Goal: Task Accomplishment & Management: Manage account settings

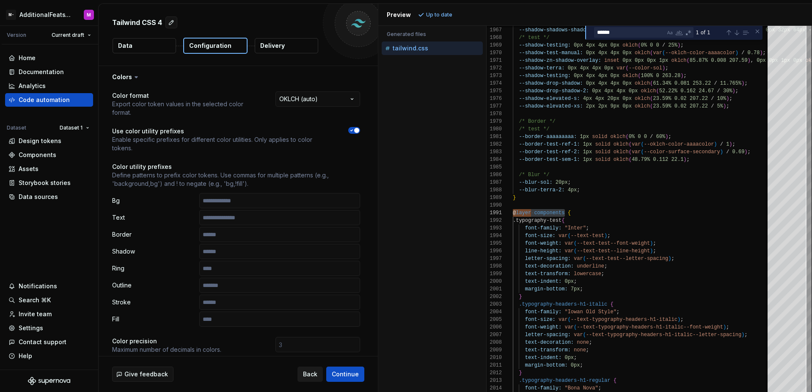
click at [314, 375] on span "Back" at bounding box center [310, 374] width 14 height 8
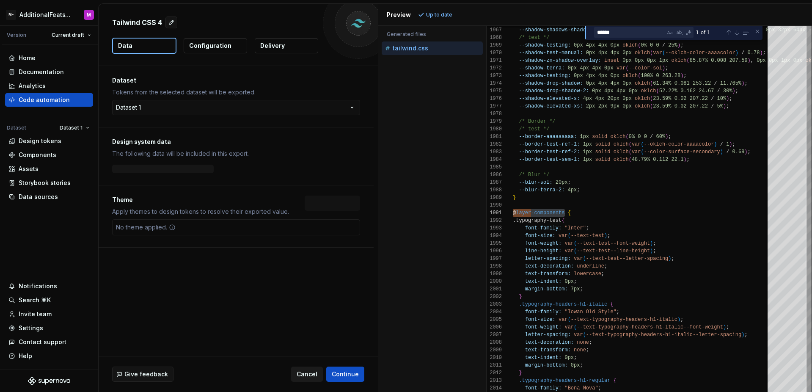
click at [314, 375] on span "Cancel" at bounding box center [307, 374] width 21 height 8
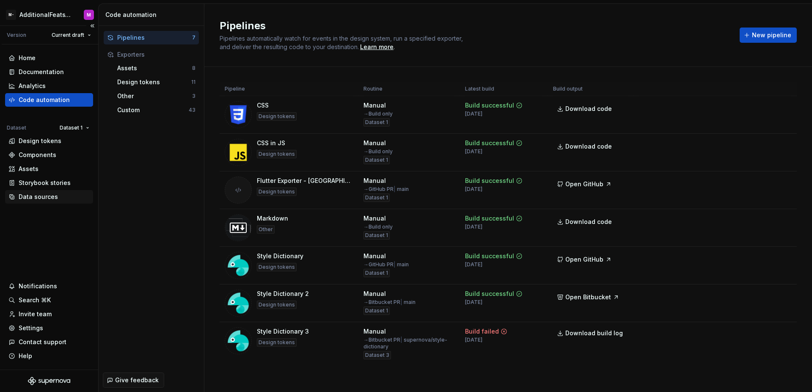
click at [54, 199] on div "Data sources" at bounding box center [38, 196] width 39 height 8
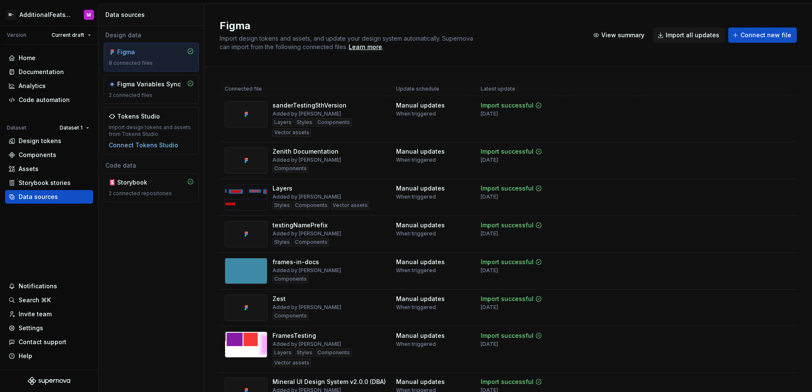
click at [148, 255] on div "Design data Figma 8 connected files Figma Variables Sync 2 connected files Toke…" at bounding box center [151, 209] width 105 height 366
click at [44, 141] on div "Design tokens" at bounding box center [40, 141] width 43 height 8
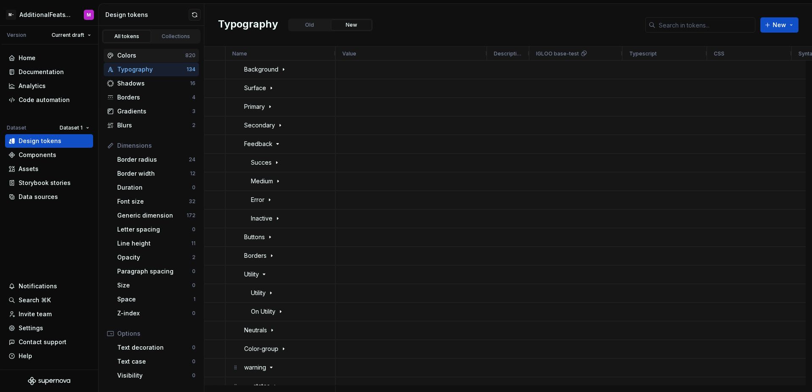
click at [166, 55] on div "Colors" at bounding box center [151, 55] width 68 height 8
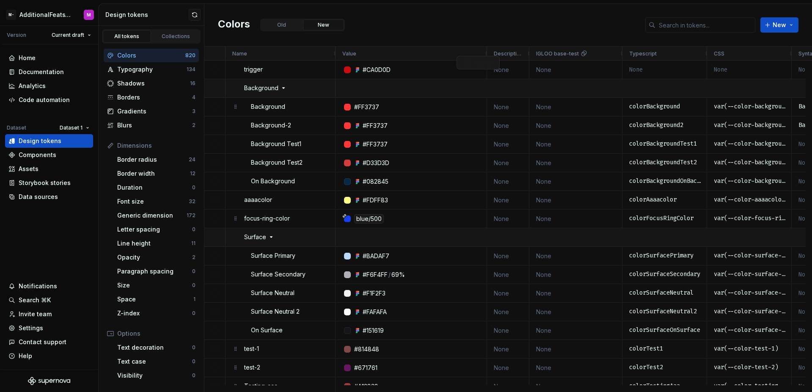
drag, startPoint x: 393, startPoint y: 54, endPoint x: 461, endPoint y: 56, distance: 68.1
click at [475, 55] on span at bounding box center [476, 53] width 7 height 7
click at [496, 83] on span "Move to right" at bounding box center [506, 84] width 49 height 15
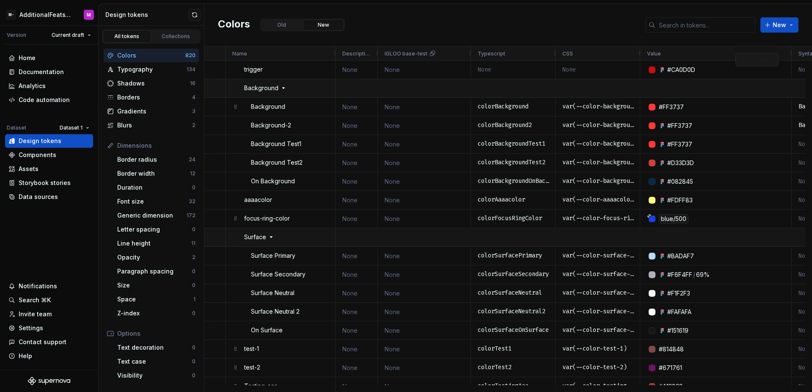
drag, startPoint x: 437, startPoint y: 55, endPoint x: 739, endPoint y: 53, distance: 302.5
drag, startPoint x: 682, startPoint y: 53, endPoint x: 745, endPoint y: 54, distance: 62.6
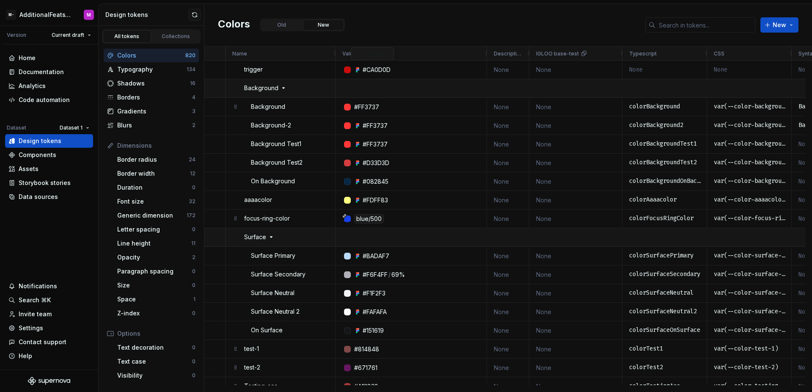
drag, startPoint x: 690, startPoint y: 54, endPoint x: 355, endPoint y: 47, distance: 334.7
click at [473, 23] on div "Colors Old New New" at bounding box center [507, 25] width 607 height 43
click at [60, 215] on div "Home Documentation Analytics Code automation Dataset Dataset 1 Design tokens Co…" at bounding box center [49, 206] width 98 height 325
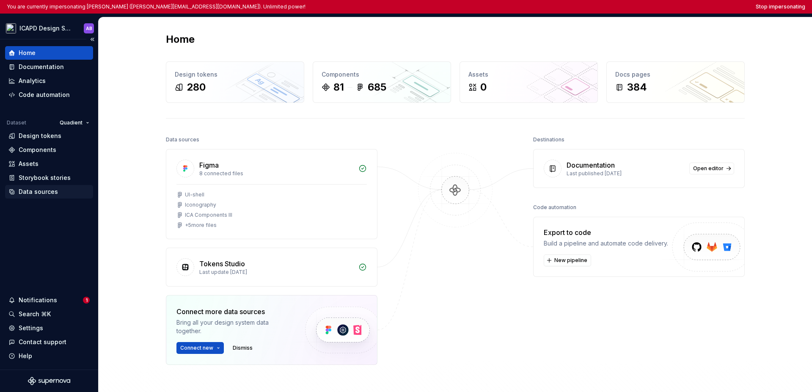
click at [44, 192] on div "Data sources" at bounding box center [38, 191] width 39 height 8
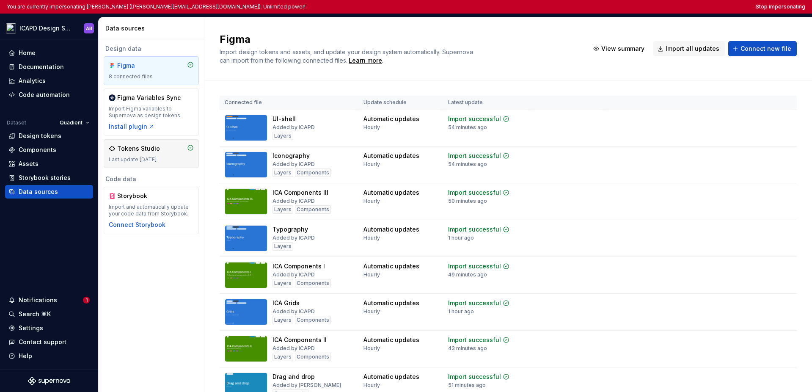
click at [156, 148] on div "Tokens Studio" at bounding box center [138, 148] width 43 height 8
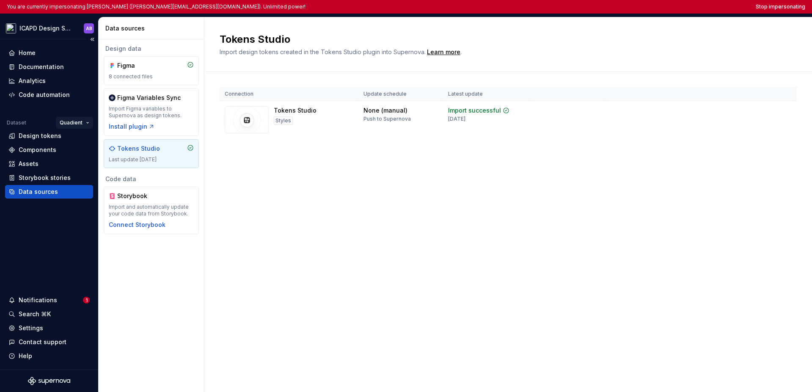
click at [66, 127] on html "You are currently impersonating Alina Burlaka (a.burlaka@quadient.com). Unlimit…" at bounding box center [406, 196] width 812 height 392
click at [82, 151] on div "Quadient Digital" at bounding box center [99, 152] width 55 height 8
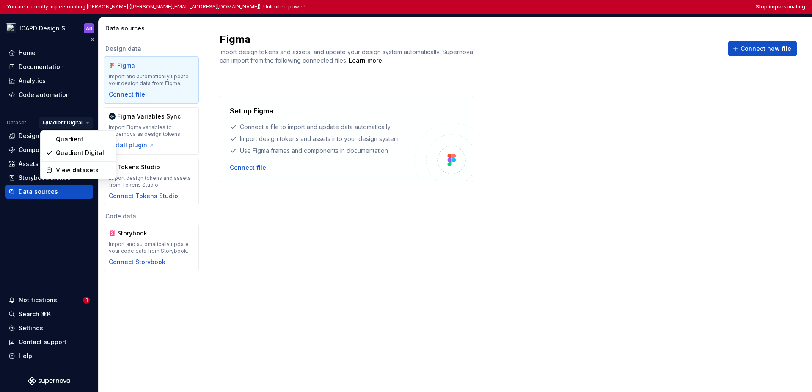
click at [73, 126] on html "You are currently impersonating Alina Burlaka (a.burlaka@quadient.com). Unlimit…" at bounding box center [406, 196] width 812 height 392
click at [74, 142] on div "Quadient" at bounding box center [83, 139] width 55 height 8
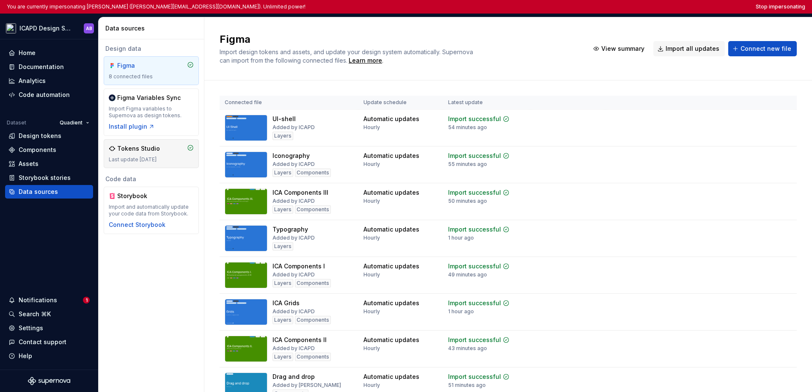
click at [160, 157] on div "Last update 2 years ago" at bounding box center [151, 159] width 85 height 7
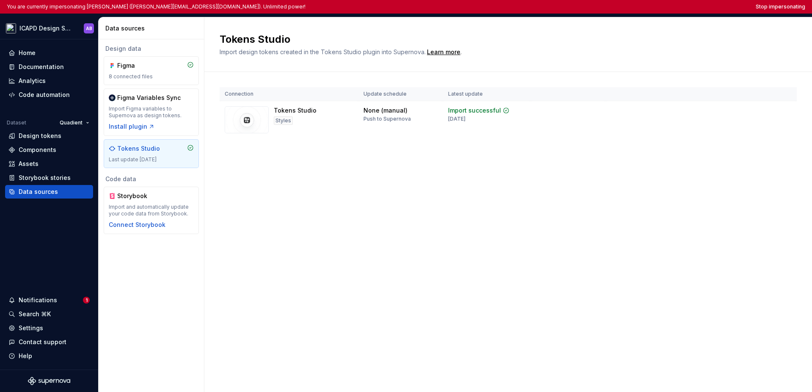
click at [319, 152] on div "Connection Update schedule Latest update Tokens Studio Styles None (manual) Pus…" at bounding box center [508, 121] width 577 height 99
click at [46, 28] on html "You are currently impersonating Alina Burlaka (a.burlaka@quadient.com). Unlimit…" at bounding box center [406, 196] width 812 height 392
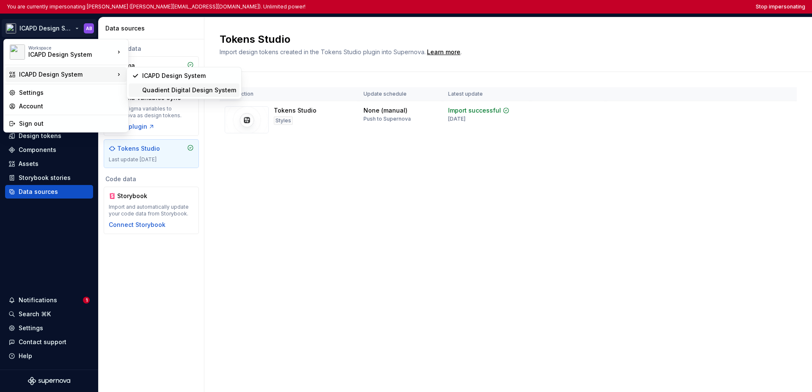
click at [151, 95] on div "Quadient Digital Design System" at bounding box center [184, 90] width 111 height 14
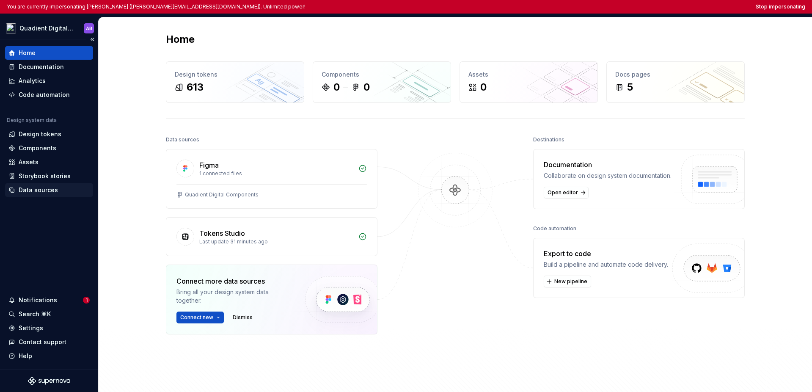
click at [47, 190] on div "Data sources" at bounding box center [38, 190] width 39 height 8
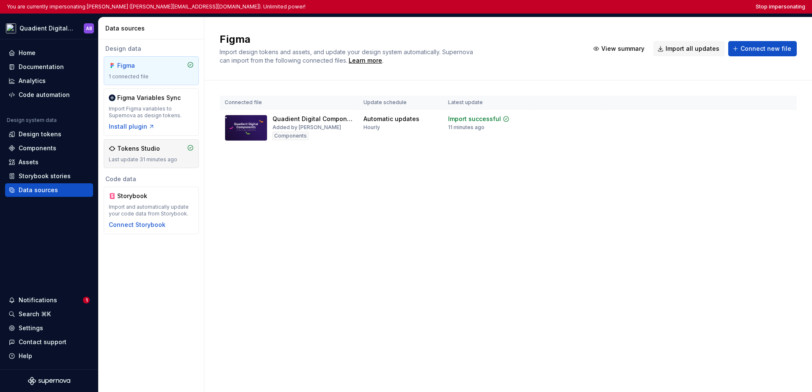
click at [144, 158] on div "Last update 31 minutes ago" at bounding box center [151, 159] width 85 height 7
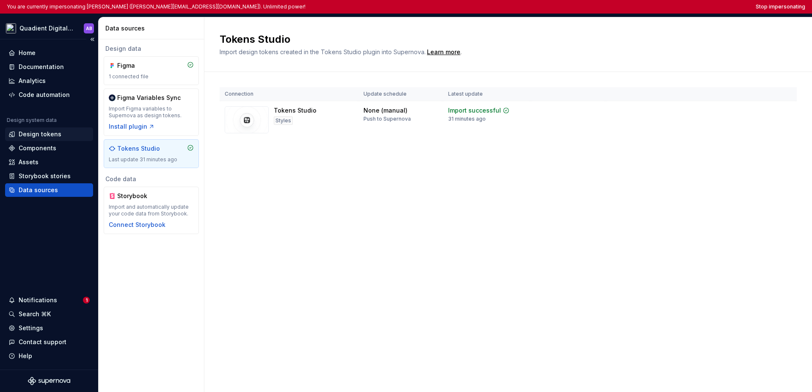
click at [60, 135] on div "Design tokens" at bounding box center [48, 134] width 81 height 8
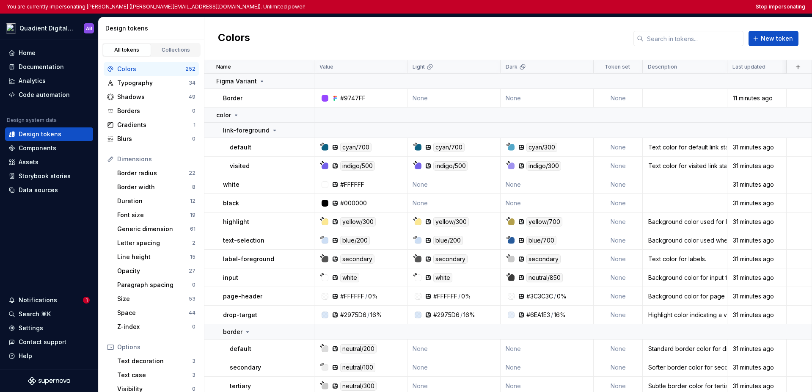
click at [375, 40] on div "Colors New token" at bounding box center [507, 38] width 607 height 43
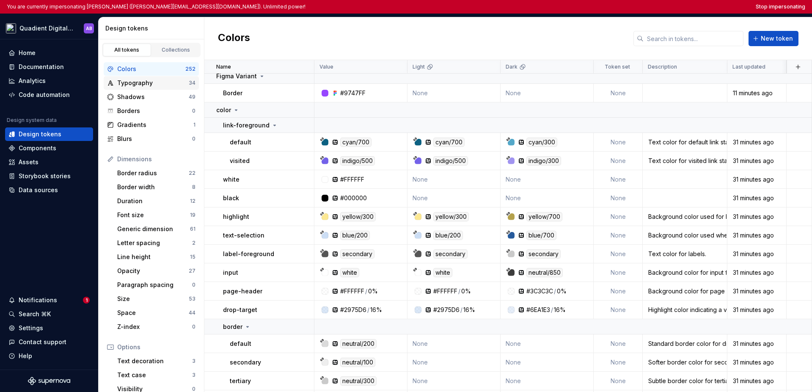
click at [166, 84] on div "Typography" at bounding box center [152, 83] width 71 height 8
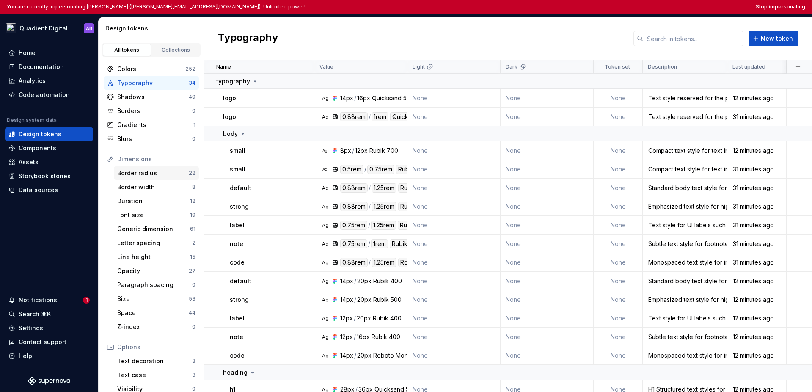
click at [165, 172] on div "Border radius" at bounding box center [152, 173] width 71 height 8
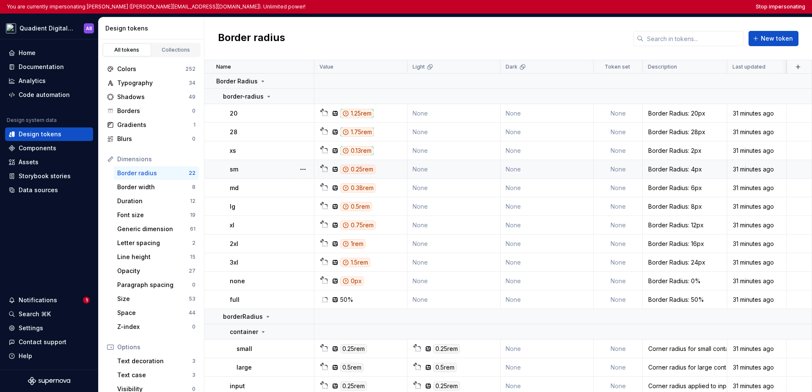
scroll to position [11, 0]
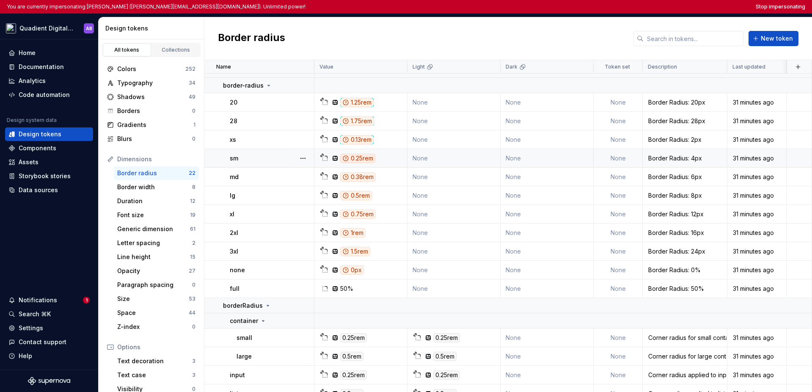
click at [282, 161] on div "sm" at bounding box center [272, 158] width 84 height 8
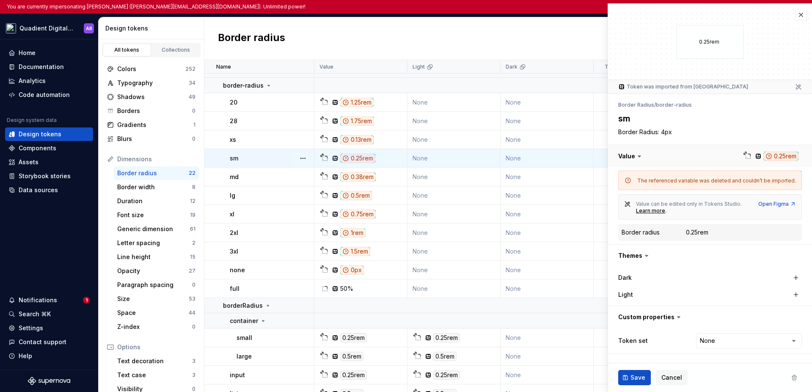
type textarea "*"
click at [574, 17] on button "button" at bounding box center [801, 15] width 12 height 12
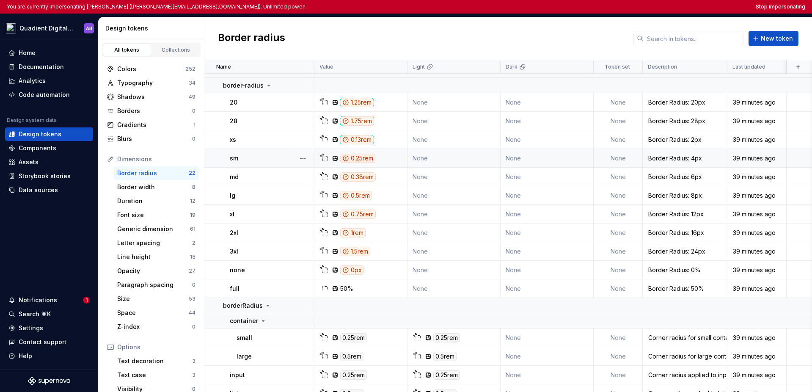
click at [574, 10] on div "You are currently impersonating Alina Burlaka (a.burlaka@quadient.com). Unlimit…" at bounding box center [406, 7] width 812 height 14
click at [574, 8] on button "Stop impersonating" at bounding box center [780, 6] width 49 height 7
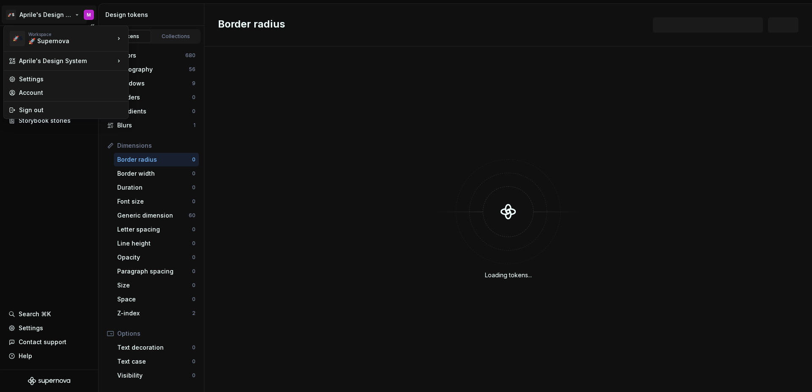
click at [36, 9] on html "🚀S Aprile's Design System M Documentation Design system data Design tokens Comp…" at bounding box center [406, 196] width 812 height 392
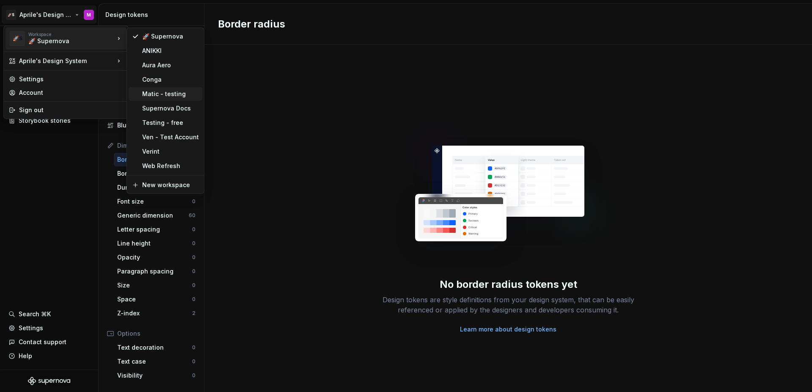
click at [161, 94] on div "Matic - testing" at bounding box center [170, 94] width 57 height 8
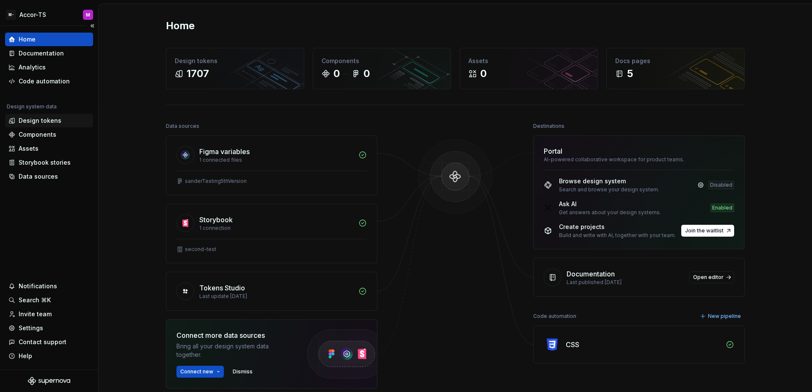
click at [51, 118] on div "Design tokens" at bounding box center [40, 120] width 43 height 8
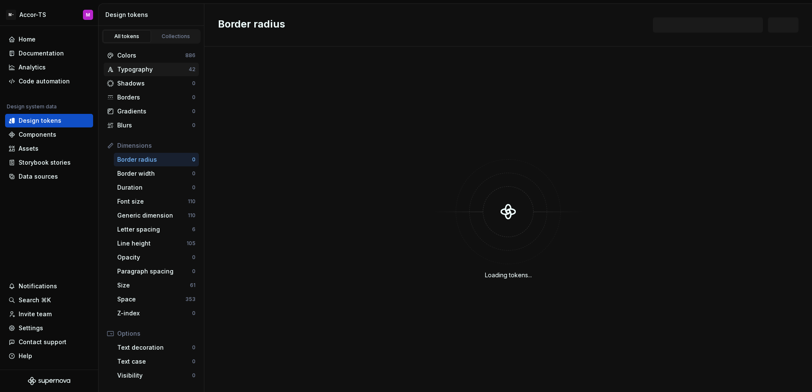
click at [149, 71] on div "Typography" at bounding box center [152, 69] width 71 height 8
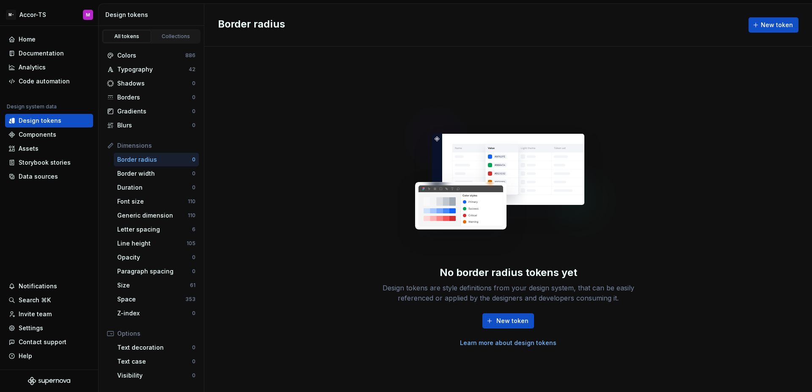
click at [158, 163] on div "Border radius" at bounding box center [154, 159] width 75 height 8
click at [150, 216] on div "Generic dimension" at bounding box center [152, 215] width 71 height 8
click at [155, 216] on div "Generic dimension" at bounding box center [152, 215] width 71 height 8
click at [171, 242] on div "Line height" at bounding box center [151, 243] width 69 height 8
click at [34, 14] on html "M- Accor-TS M Home Documentation Analytics Code automation Design system data D…" at bounding box center [406, 196] width 812 height 392
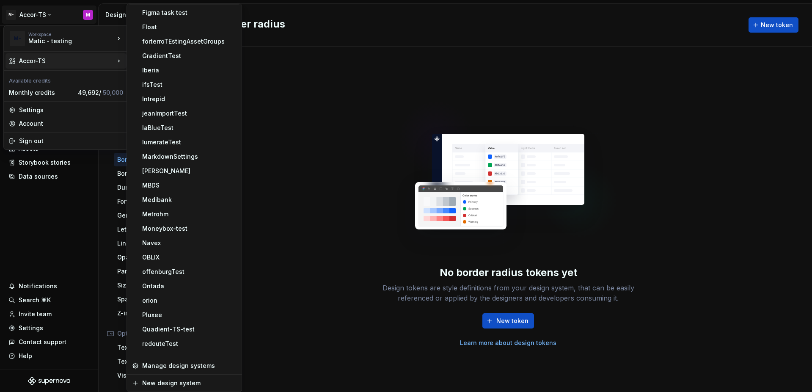
scroll to position [582, 0]
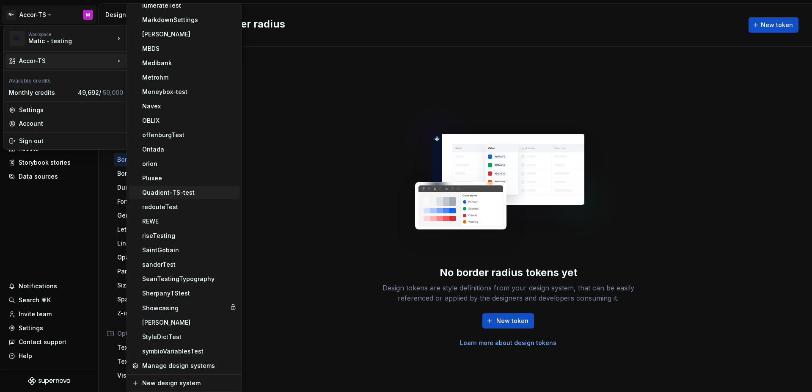
click at [178, 191] on div "Quadient-TS-test" at bounding box center [189, 192] width 94 height 8
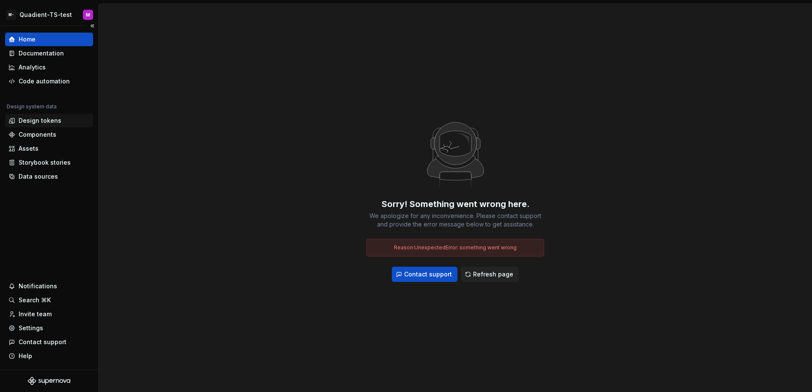
click at [36, 123] on div "Design tokens" at bounding box center [40, 120] width 43 height 8
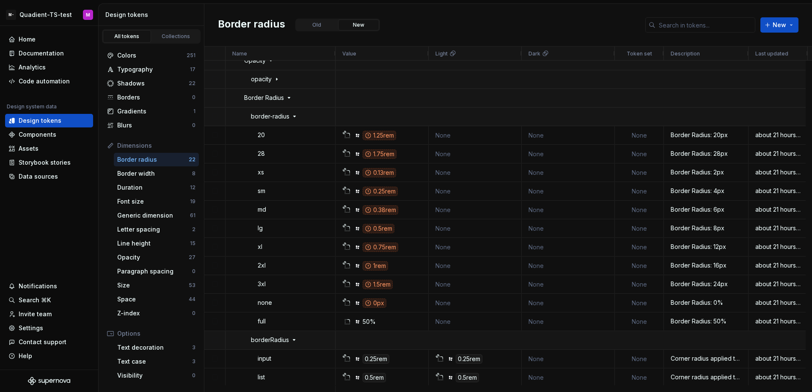
scroll to position [0, 2]
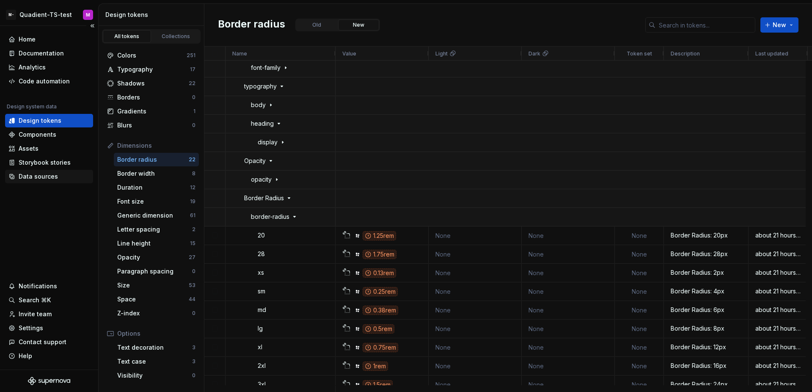
click at [44, 180] on div "Data sources" at bounding box center [38, 176] width 39 height 8
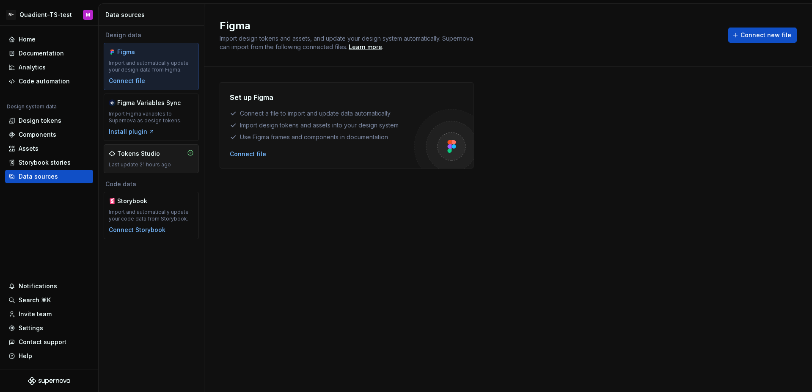
click at [163, 152] on div "Tokens Studio" at bounding box center [151, 153] width 85 height 8
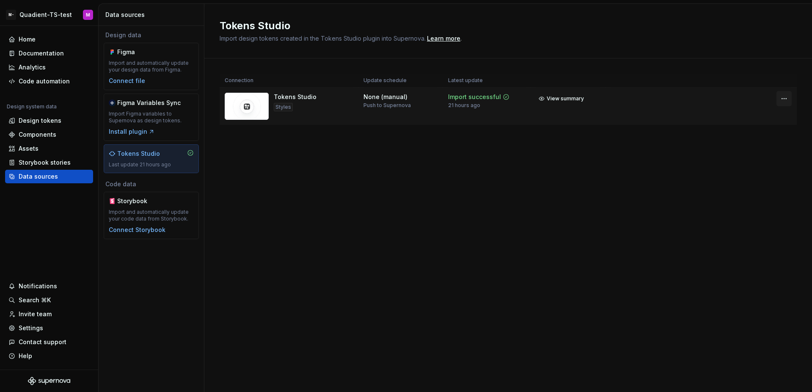
click at [783, 102] on html "M- Quadient-TS-test M Home Documentation Analytics Code automation Design syste…" at bounding box center [406, 196] width 812 height 392
click at [775, 139] on div "Disconnect integration" at bounding box center [771, 134] width 85 height 14
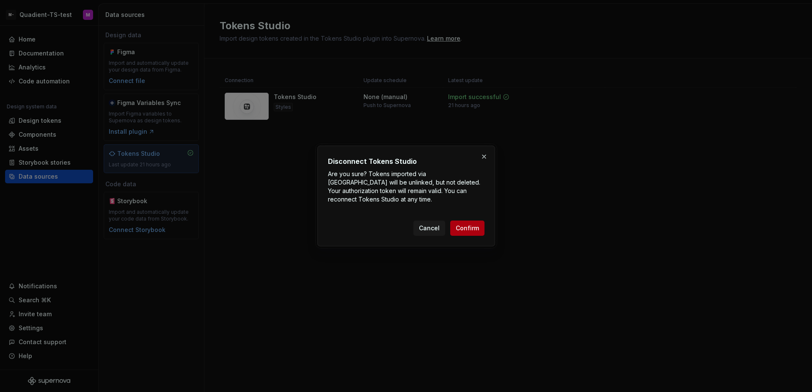
click at [456, 231] on span "Confirm" at bounding box center [467, 228] width 23 height 8
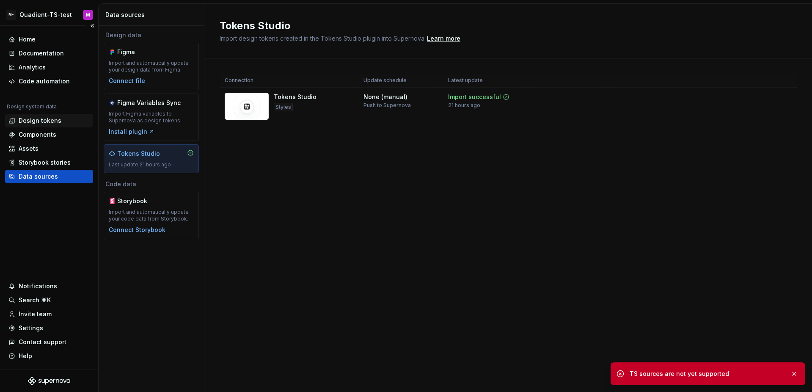
click at [60, 121] on div "Design tokens" at bounding box center [48, 120] width 81 height 8
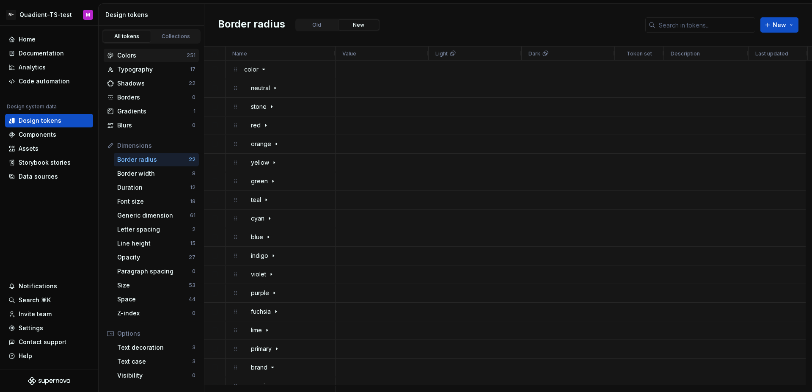
click at [155, 56] on div "Colors" at bounding box center [151, 55] width 69 height 8
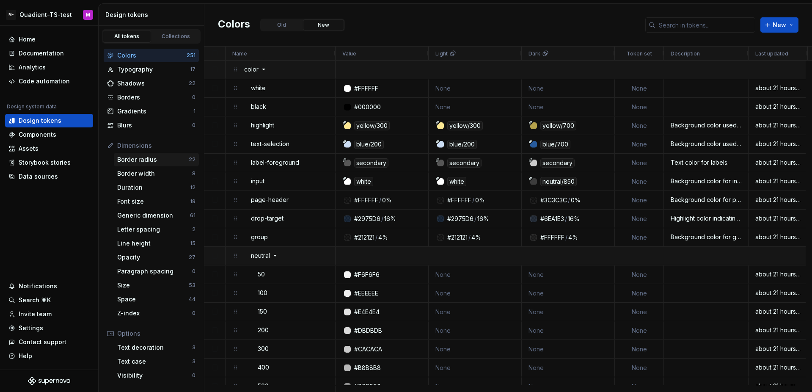
click at [156, 154] on div "Border radius 22" at bounding box center [156, 160] width 85 height 14
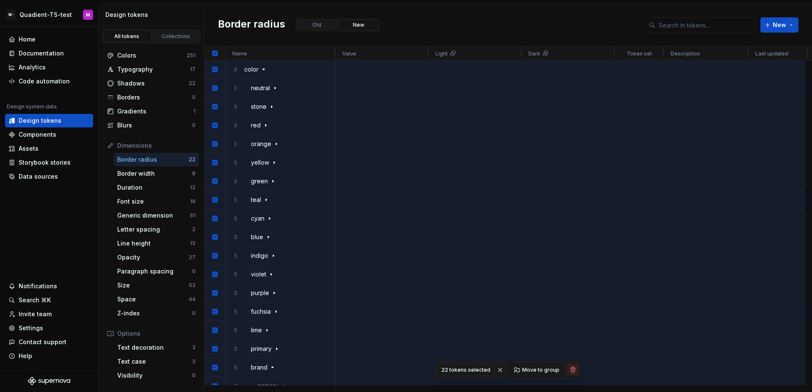
click at [569, 368] on button "button" at bounding box center [573, 369] width 12 height 12
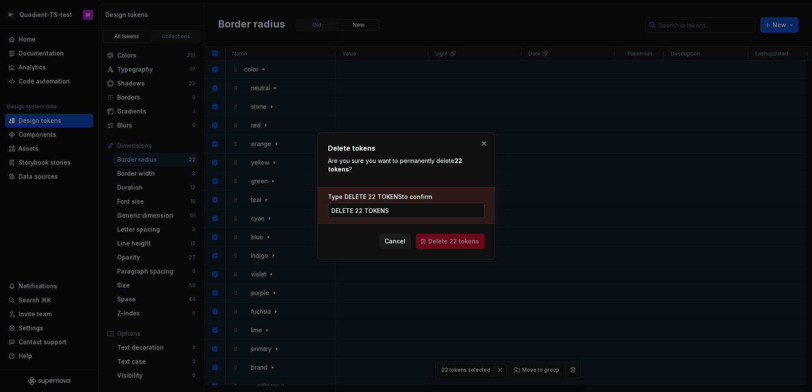
type input "delete 22 tokens"
click at [446, 248] on button "Delete 22 tokens" at bounding box center [450, 241] width 69 height 15
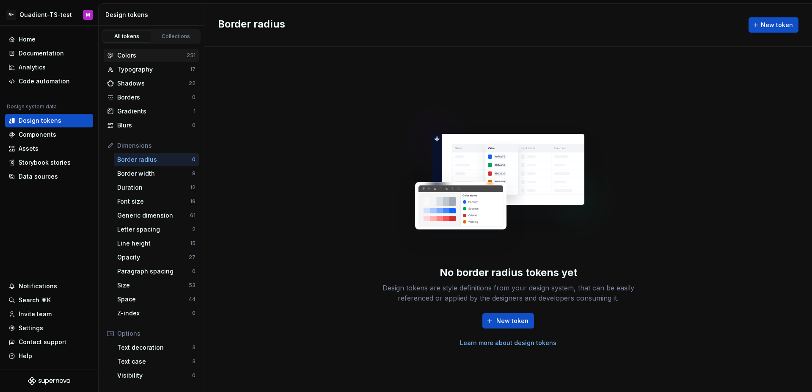
click at [146, 54] on div "Colors" at bounding box center [151, 55] width 69 height 8
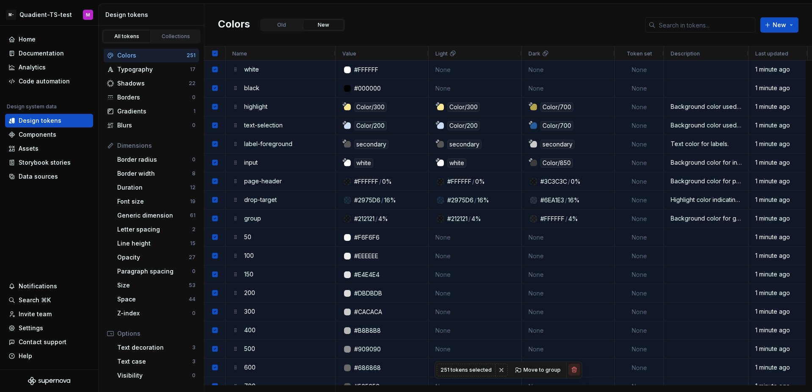
click at [572, 368] on button "button" at bounding box center [574, 369] width 12 height 12
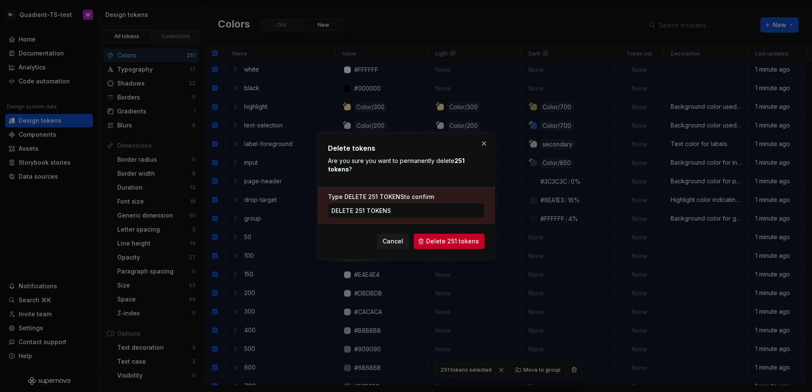
type input "delete 251 tokens"
click at [452, 238] on span "Delete 251 tokens" at bounding box center [452, 241] width 53 height 8
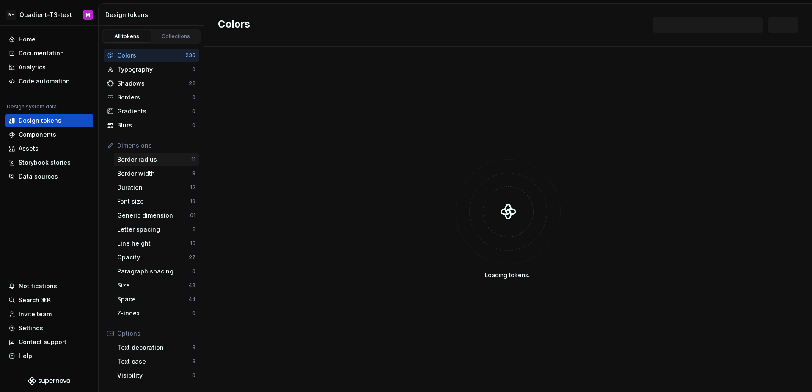
click at [151, 164] on div "Border radius 11" at bounding box center [156, 160] width 85 height 14
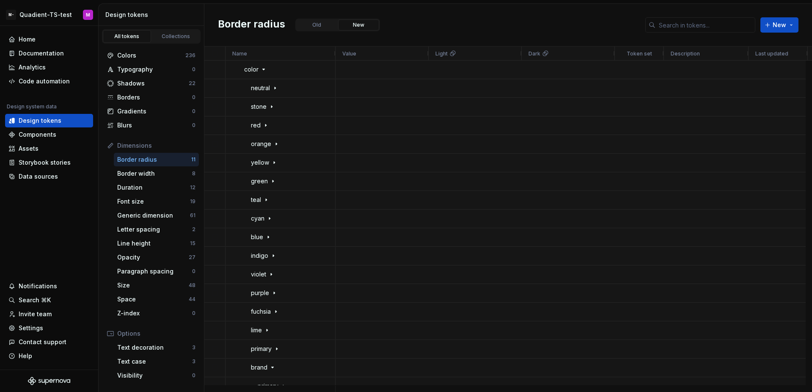
click at [478, 26] on div "Border radius Old New New" at bounding box center [507, 25] width 607 height 43
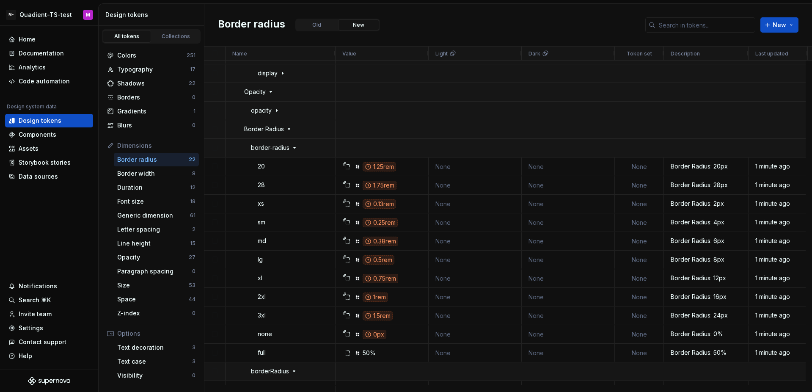
scroll to position [1267, 0]
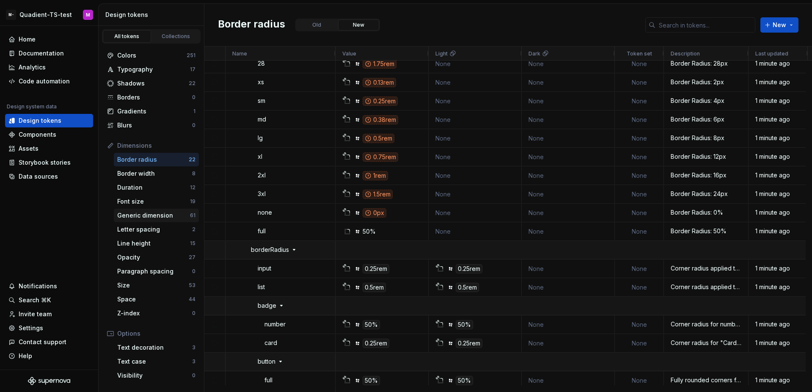
click at [168, 213] on div "Generic dimension" at bounding box center [153, 215] width 73 height 8
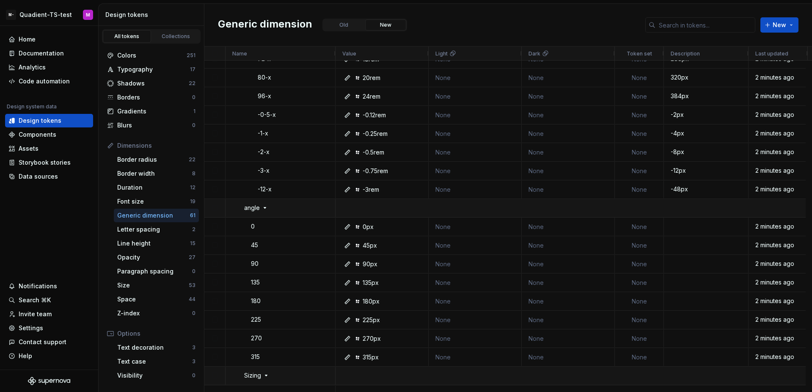
scroll to position [1897, 0]
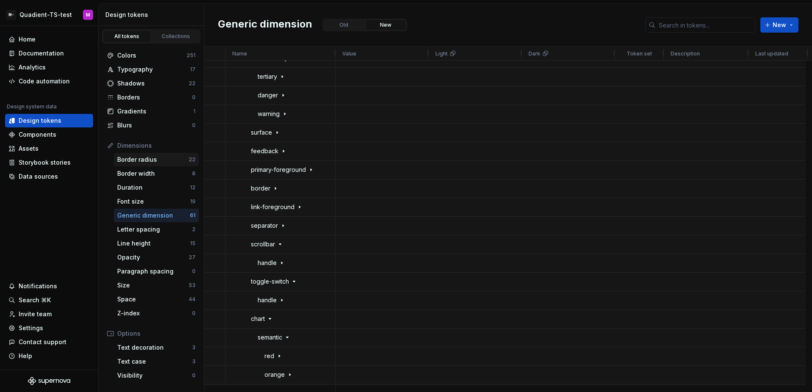
click at [153, 164] on div "Border radius 22" at bounding box center [156, 160] width 85 height 14
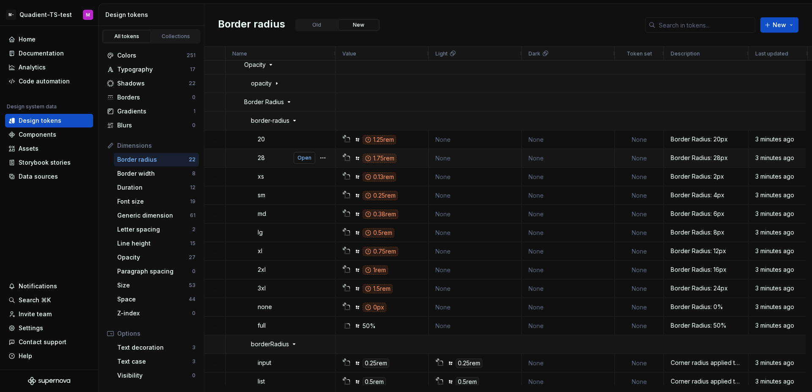
click at [300, 160] on span "Open" at bounding box center [304, 157] width 14 height 7
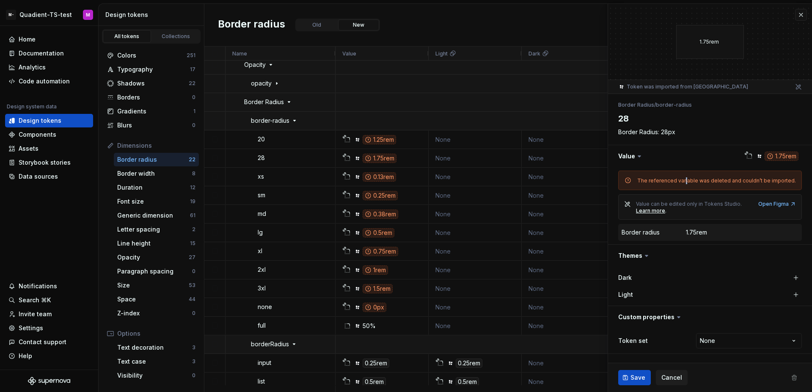
drag, startPoint x: 683, startPoint y: 177, endPoint x: 698, endPoint y: 179, distance: 14.4
click at [684, 178] on div "The referenced variable was deleted and couldn’t be imported." at bounding box center [716, 180] width 159 height 7
drag, startPoint x: 698, startPoint y: 179, endPoint x: 788, endPoint y: 178, distance: 90.5
click at [787, 178] on div "The referenced variable was deleted and couldn’t be imported." at bounding box center [716, 180] width 159 height 7
drag, startPoint x: 790, startPoint y: 178, endPoint x: 637, endPoint y: 177, distance: 153.6
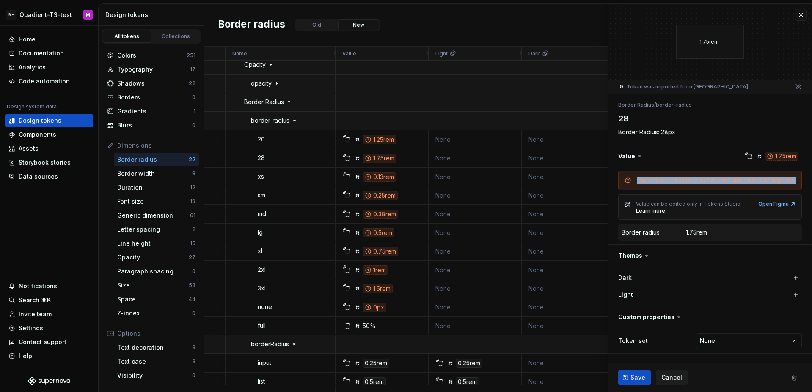
click at [637, 177] on div "The referenced variable was deleted and couldn’t be imported." at bounding box center [716, 180] width 159 height 7
click at [647, 169] on div "The referenced variable was deleted and couldn’t be imported. Value can be edit…" at bounding box center [710, 205] width 204 height 77
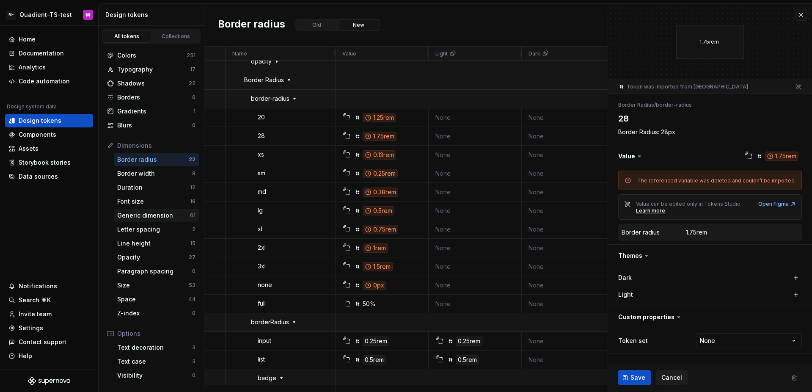
click at [159, 216] on div "Generic dimension" at bounding box center [153, 215] width 73 height 8
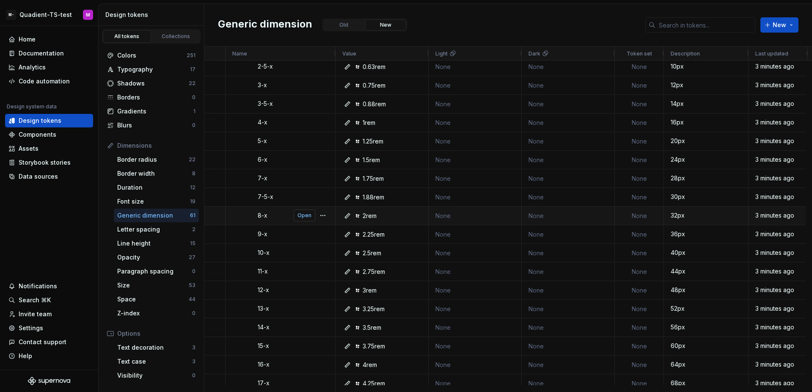
click at [300, 215] on span "Open" at bounding box center [304, 215] width 14 height 7
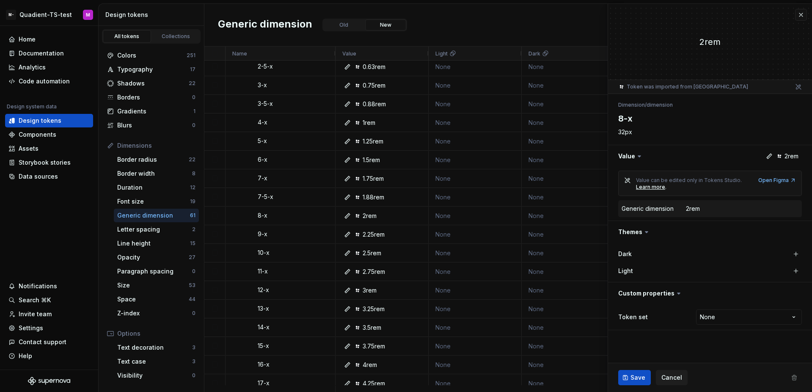
click at [791, 375] on span at bounding box center [793, 377] width 15 height 15
click at [792, 376] on span at bounding box center [793, 377] width 15 height 15
click at [794, 377] on span at bounding box center [793, 377] width 15 height 15
drag, startPoint x: 794, startPoint y: 377, endPoint x: 794, endPoint y: 371, distance: 6.4
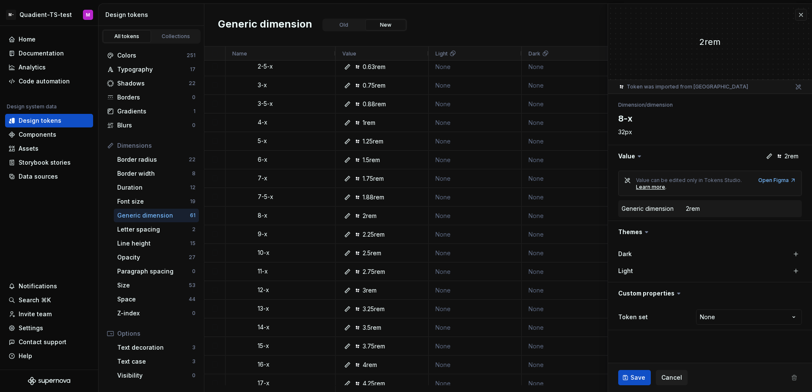
click at [794, 377] on span at bounding box center [793, 377] width 15 height 15
click at [801, 16] on button "button" at bounding box center [801, 15] width 12 height 12
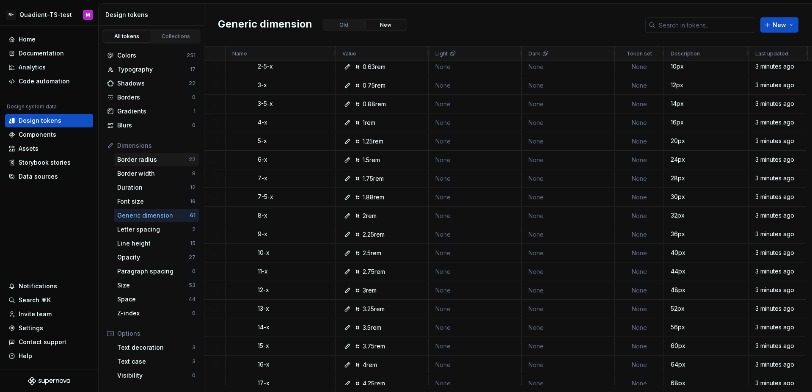
click at [159, 160] on div "Border radius" at bounding box center [152, 159] width 71 height 8
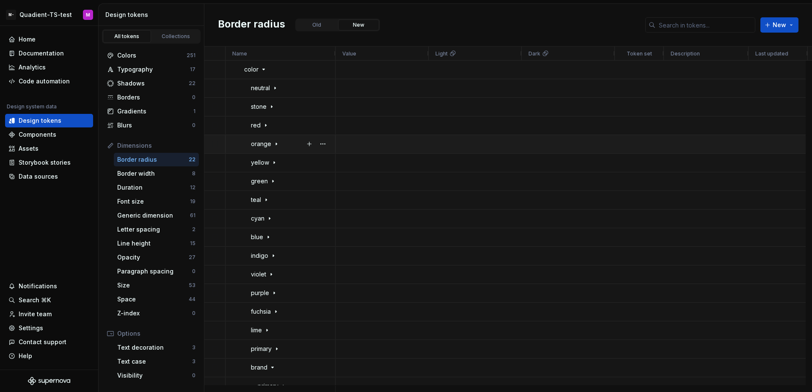
click at [281, 148] on div "orange" at bounding box center [286, 143] width 85 height 16
click at [271, 86] on div "neutral" at bounding box center [264, 88] width 27 height 16
click at [319, 87] on button "button" at bounding box center [323, 88] width 12 height 12
click at [280, 157] on div "yellow" at bounding box center [286, 162] width 85 height 16
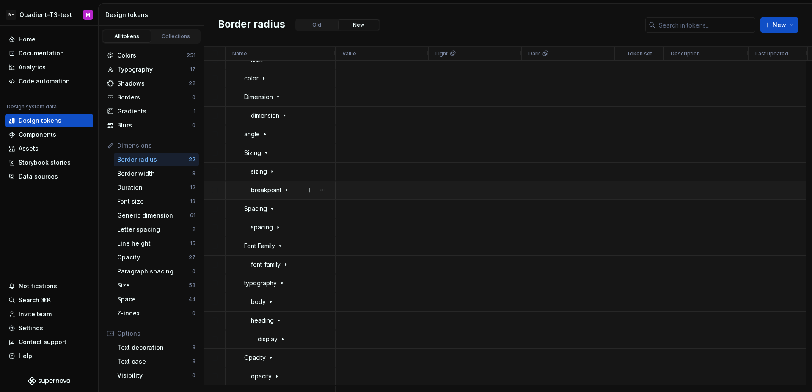
scroll to position [1107, 0]
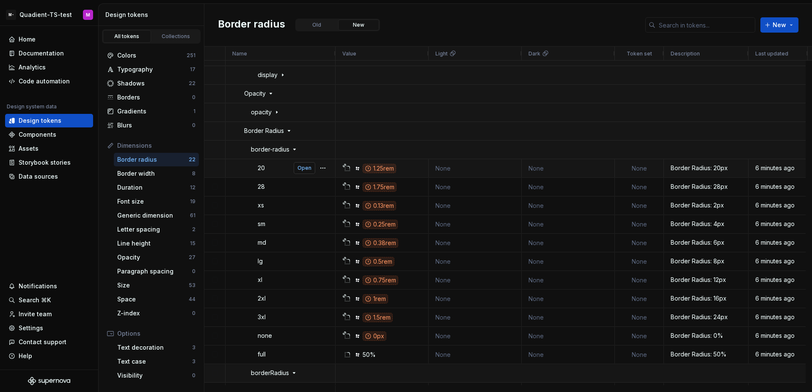
click at [310, 167] on span "Open" at bounding box center [304, 168] width 14 height 7
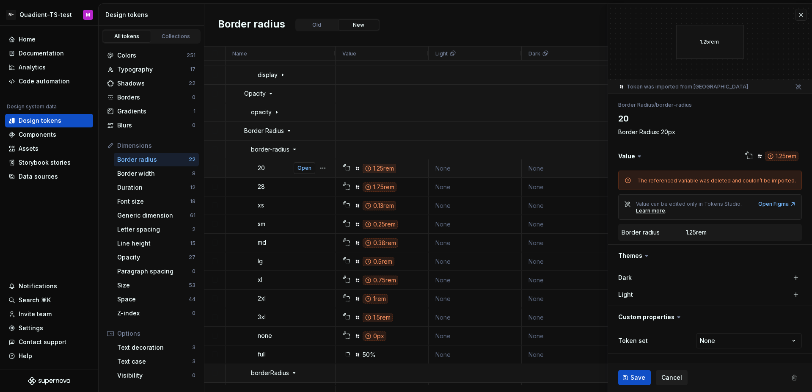
type textarea "*"
click at [146, 215] on div "Generic dimension" at bounding box center [153, 215] width 73 height 8
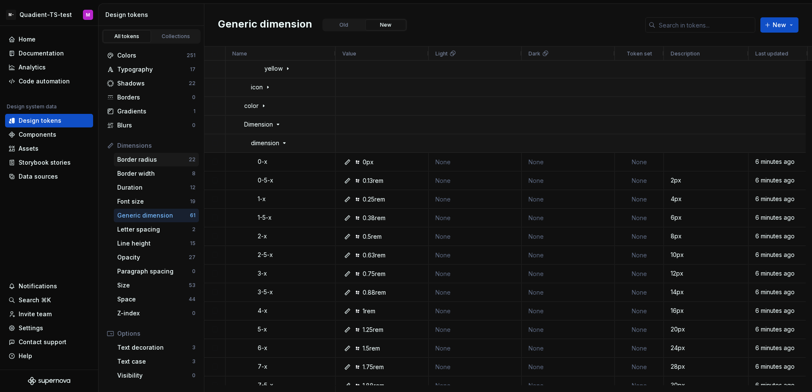
click at [154, 165] on div "Border radius 22" at bounding box center [156, 160] width 85 height 14
click at [155, 163] on div "Border radius" at bounding box center [152, 159] width 71 height 8
click at [158, 169] on div "Border width" at bounding box center [154, 173] width 75 height 8
click at [160, 161] on div "Border radius" at bounding box center [152, 159] width 71 height 8
click at [172, 188] on div "Duration" at bounding box center [153, 187] width 73 height 8
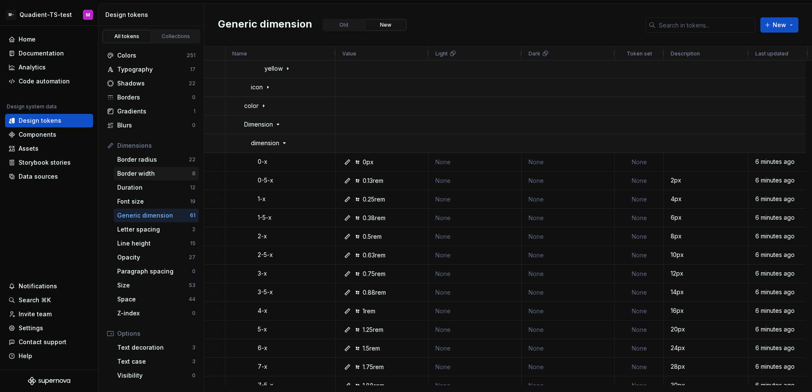
click at [163, 171] on div "Border width" at bounding box center [154, 173] width 75 height 8
click at [160, 157] on div "Border radius" at bounding box center [152, 159] width 71 height 8
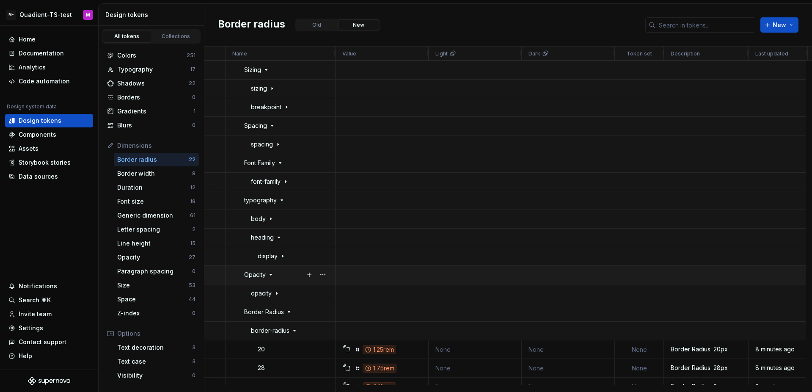
scroll to position [1208, 0]
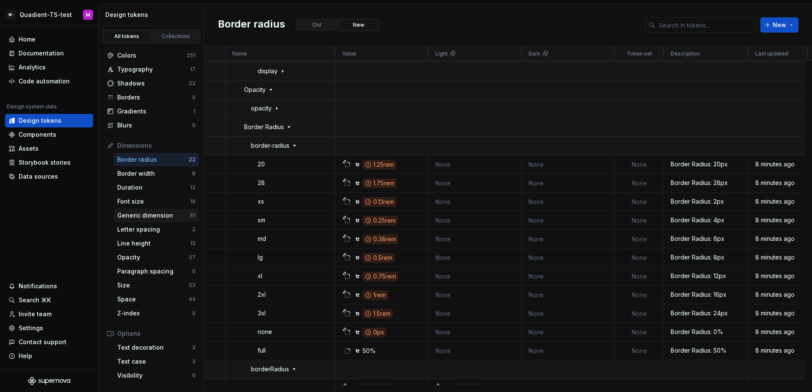
click at [138, 212] on div "Generic dimension" at bounding box center [153, 215] width 73 height 8
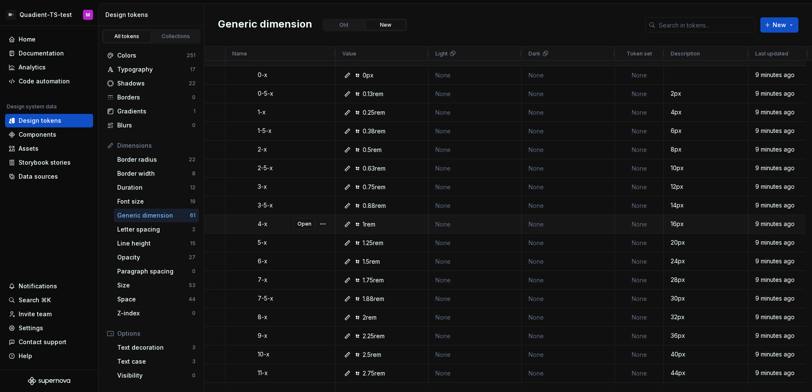
scroll to position [1005, 0]
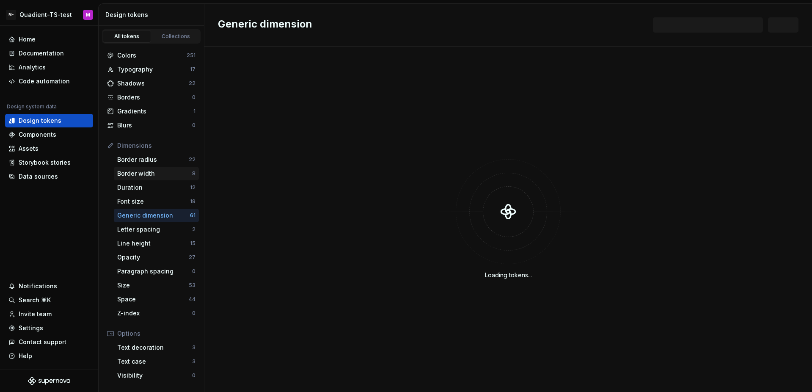
click at [157, 167] on div "Border width 8" at bounding box center [156, 174] width 85 height 14
click at [158, 164] on div "Border radius 22" at bounding box center [156, 160] width 85 height 14
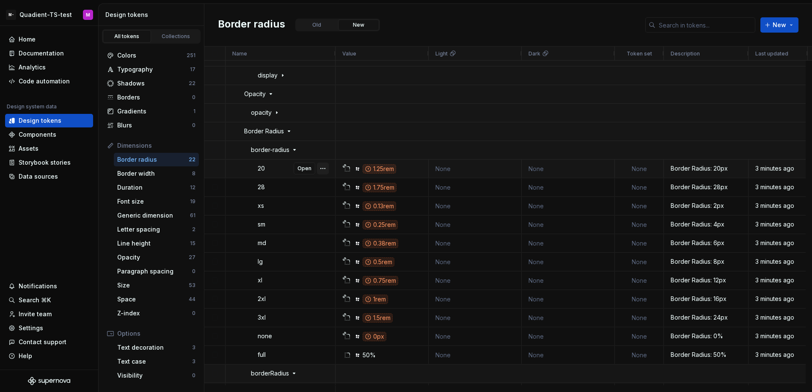
click at [322, 169] on button "button" at bounding box center [323, 168] width 12 height 12
click at [336, 178] on span "Open detail" at bounding box center [357, 178] width 45 height 15
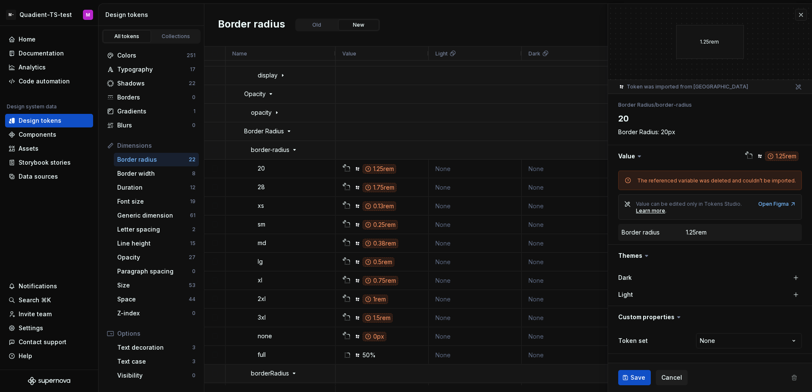
click at [733, 179] on div "The referenced variable was deleted and couldn’t be imported." at bounding box center [716, 180] width 159 height 7
type textarea "*"
